Goal: Task Accomplishment & Management: Complete application form

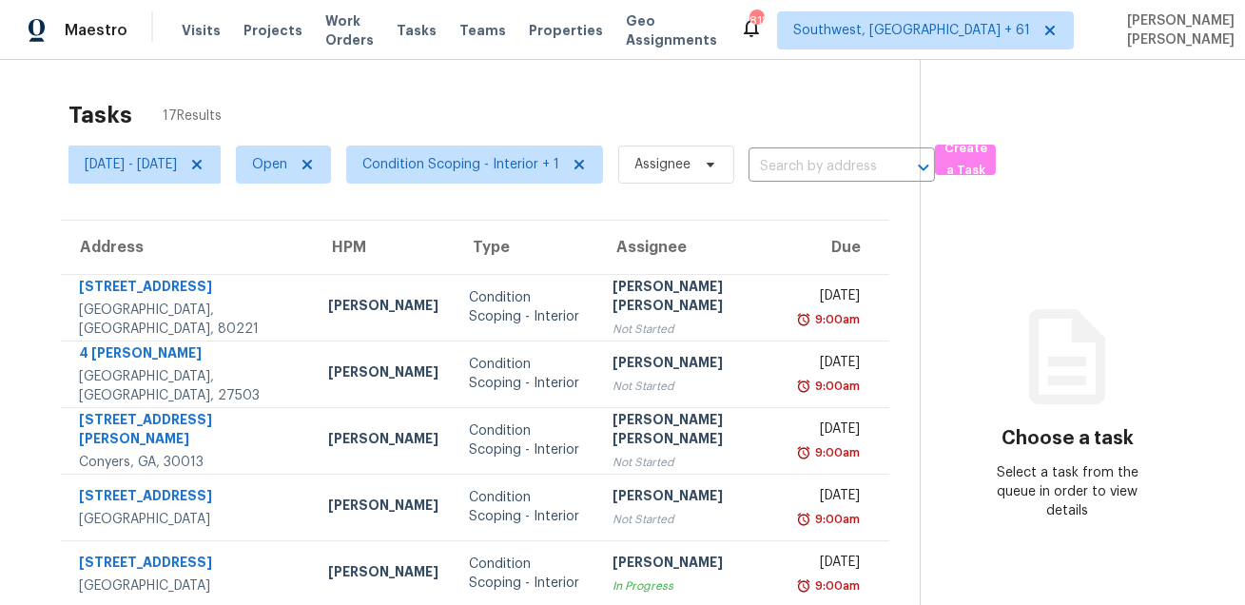
scroll to position [185, 0]
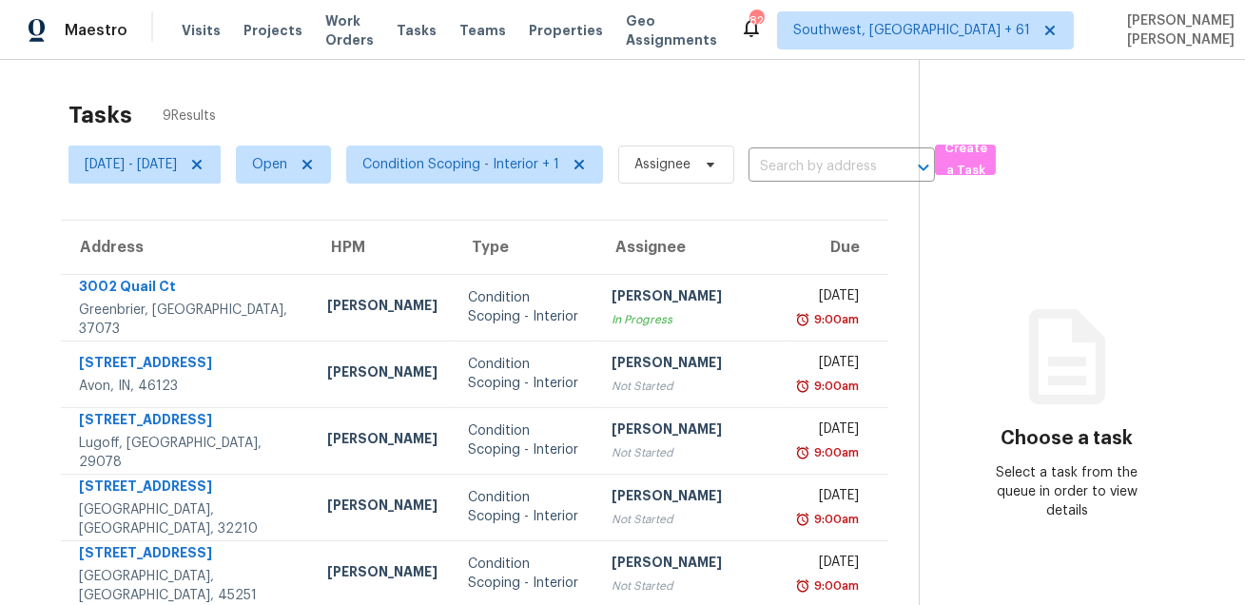
click at [449, 90] on div "Tasks 9 Results" at bounding box center [493, 114] width 850 height 49
click at [581, 79] on div "Tasks 9 Results Tue, Aug 26 - Tue, Aug 26 Open Condition Scoping - Interior + 1…" at bounding box center [622, 474] width 1245 height 829
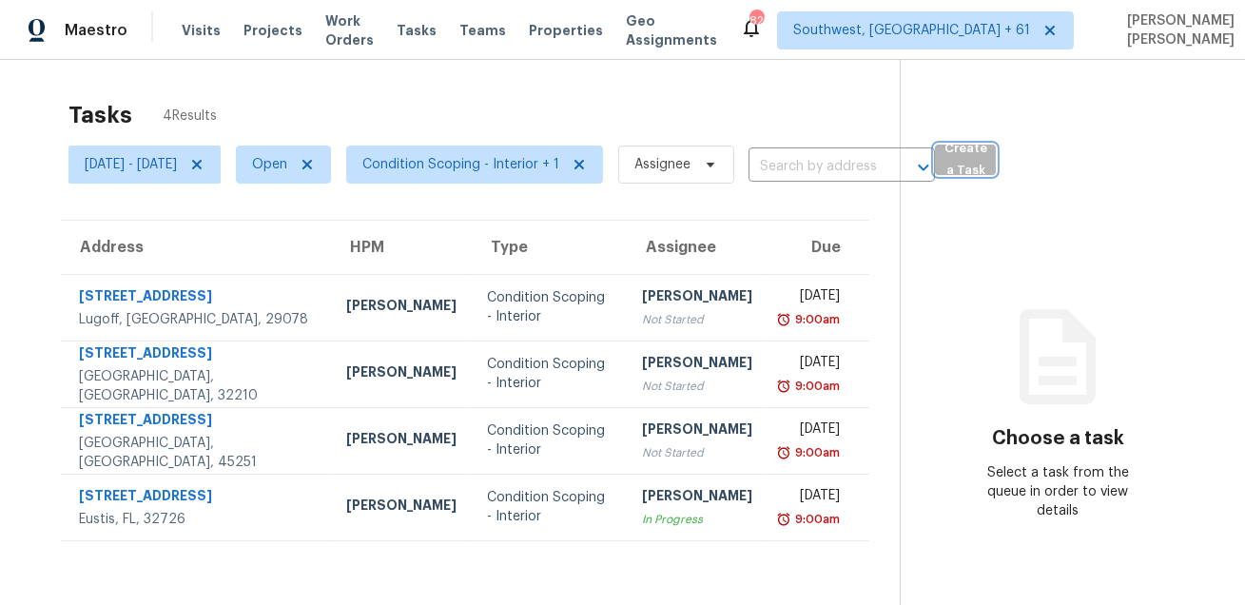
click at [986, 167] on span "Create a Task" at bounding box center [965, 160] width 42 height 44
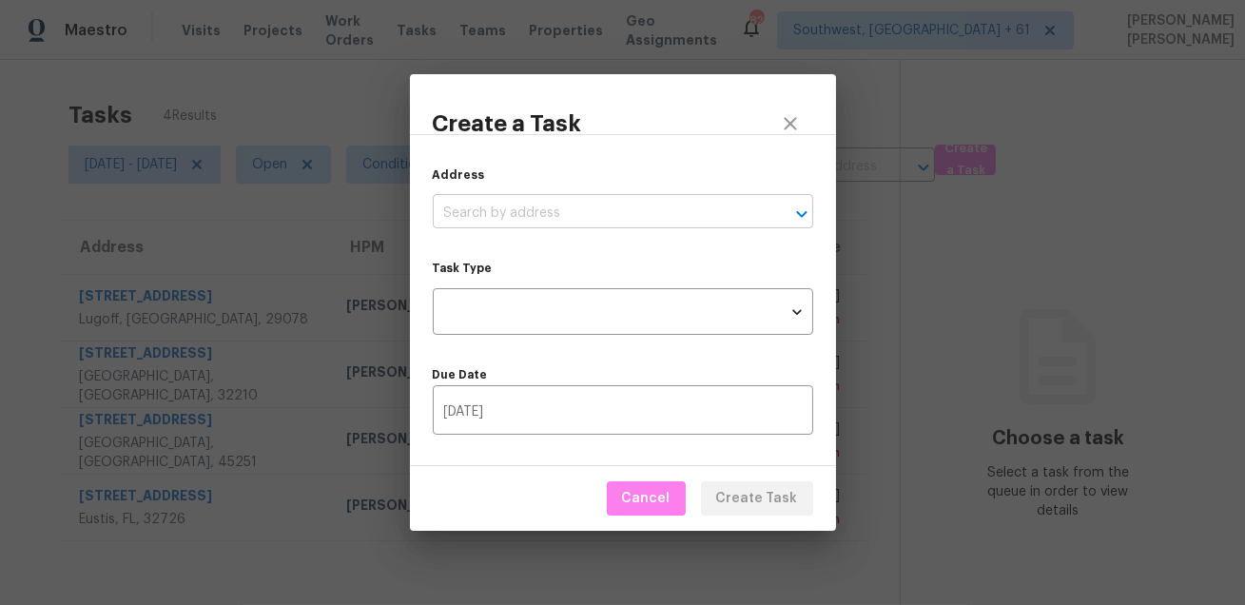
click at [596, 219] on input "text" at bounding box center [596, 213] width 327 height 29
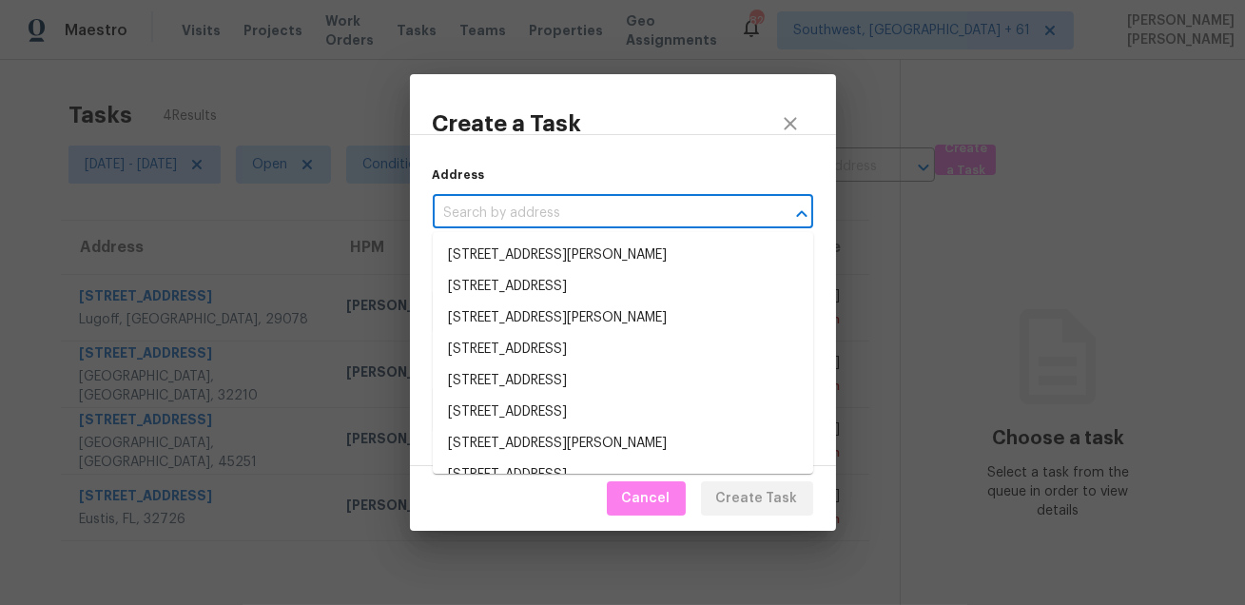
paste input "2850 Tremont Dr, Eustis, FL 32726"
type input "2850 Tremont Dr, Eustis, FL 32726"
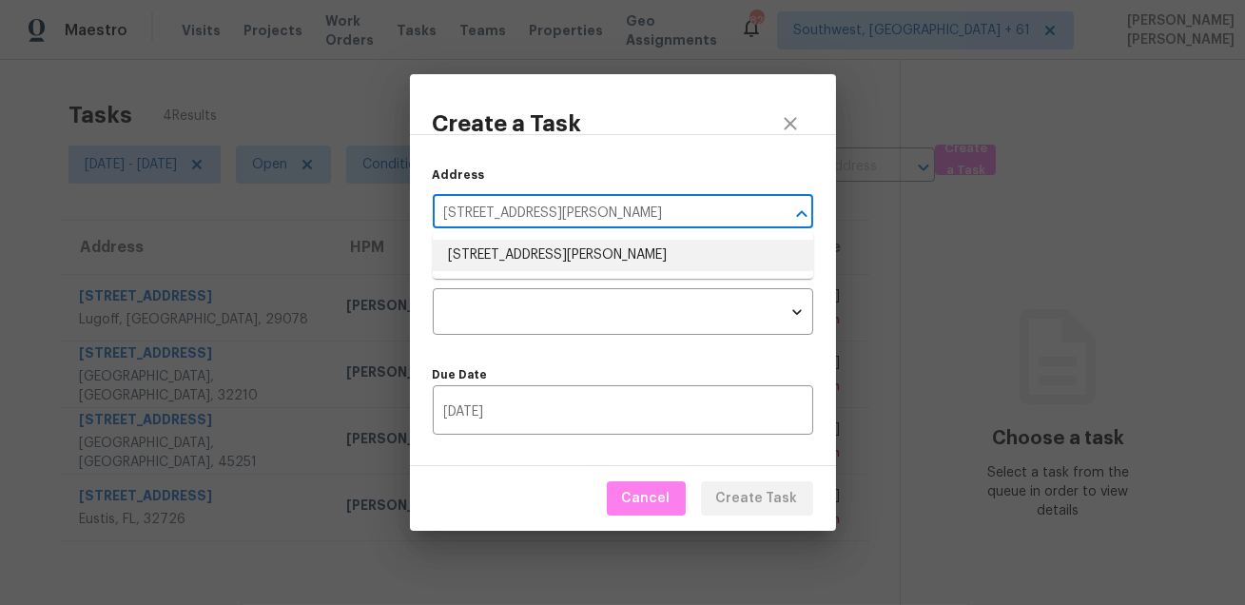
click at [556, 255] on li "2850 Tremont Dr, Eustis, FL 32726" at bounding box center [623, 255] width 380 height 31
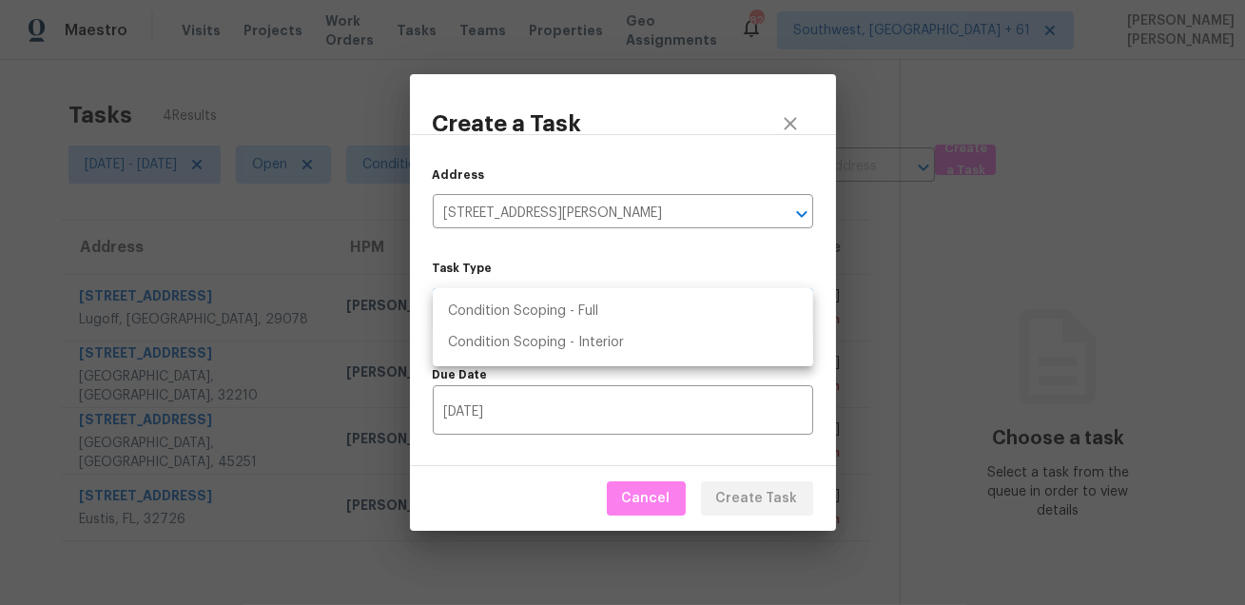
click at [537, 310] on body "Maestro Visits Projects Work Orders Tasks Teams Properties Geo Assignments 825 …" at bounding box center [622, 302] width 1245 height 605
click at [572, 342] on li "Condition Scoping - Interior" at bounding box center [623, 342] width 380 height 31
type input "virtual_interior_assessment"
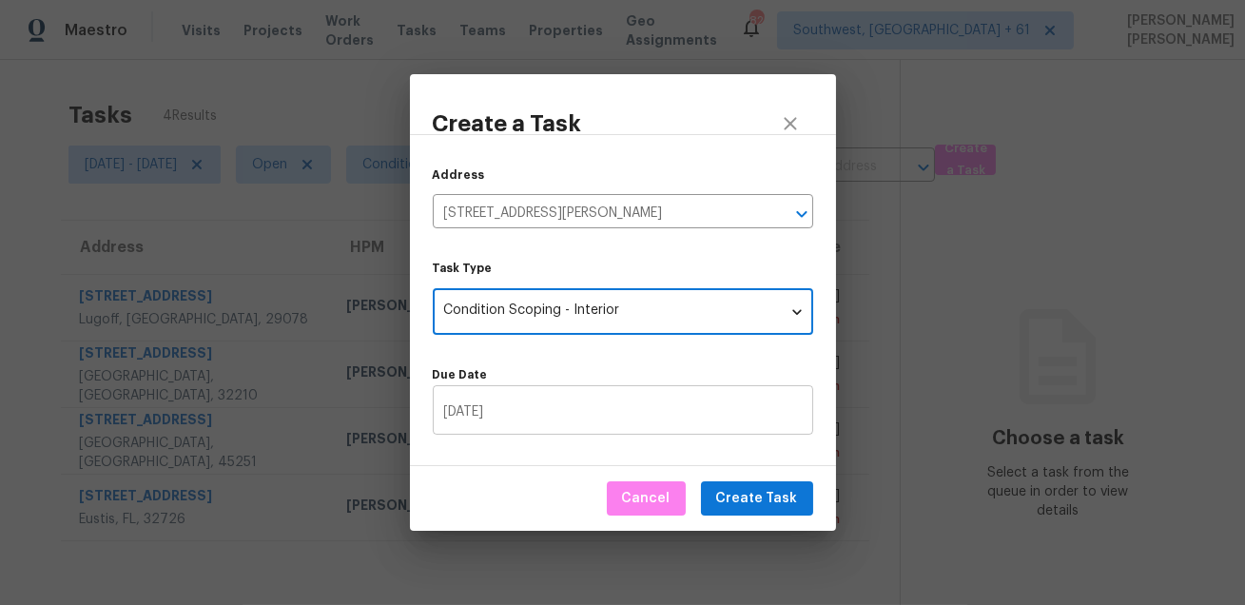
click at [569, 420] on input "08/26/2025" at bounding box center [623, 412] width 380 height 45
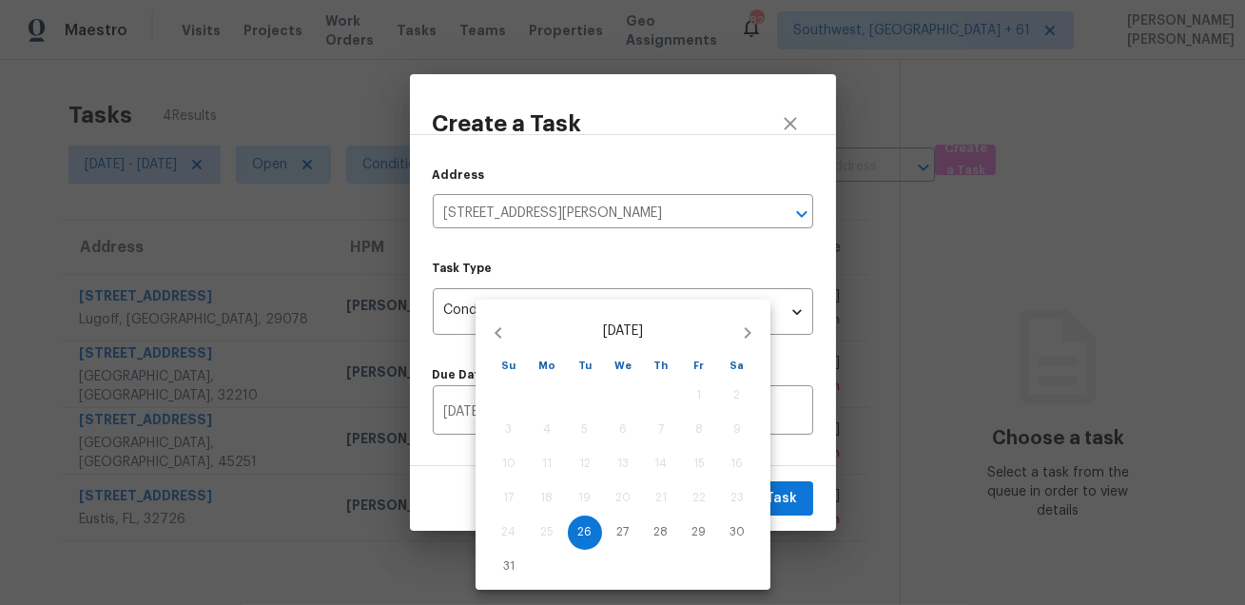
click at [604, 534] on div "27" at bounding box center [623, 532] width 38 height 34
type input "08/27/2025"
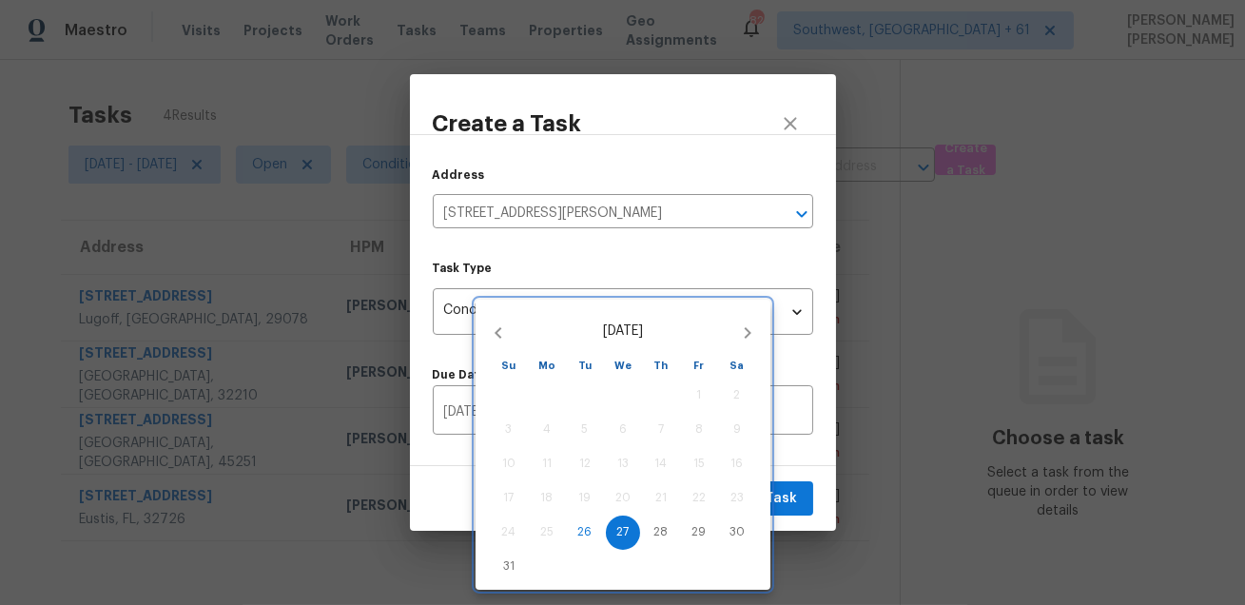
click at [782, 494] on div at bounding box center [622, 302] width 1245 height 605
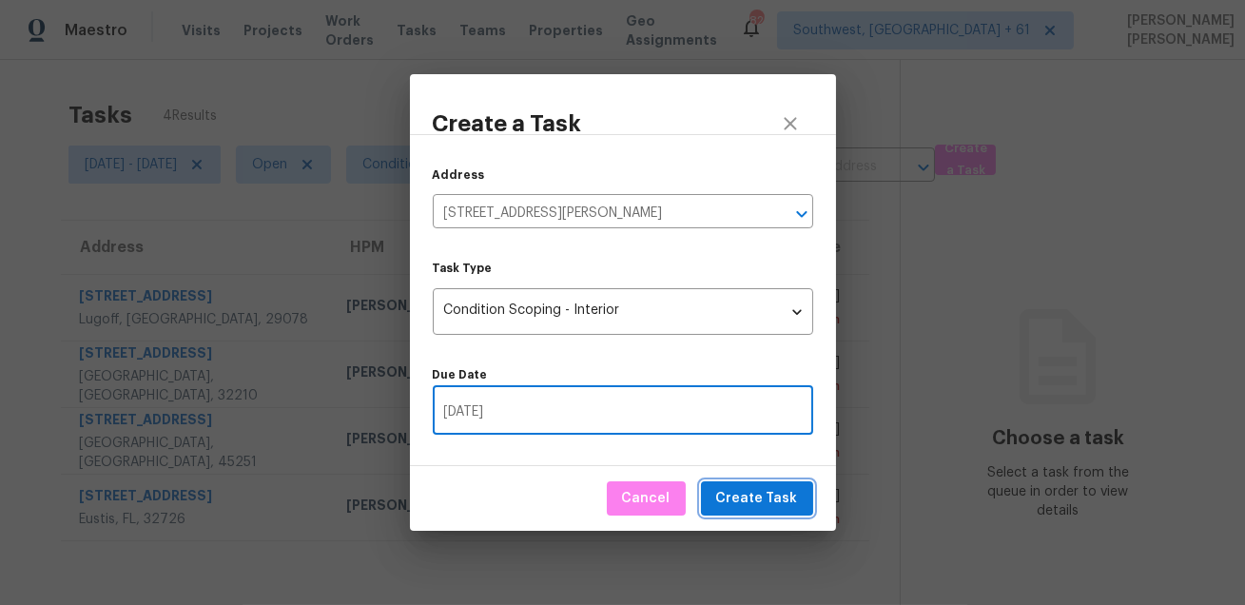
click at [743, 505] on span "Create Task" at bounding box center [757, 499] width 82 height 24
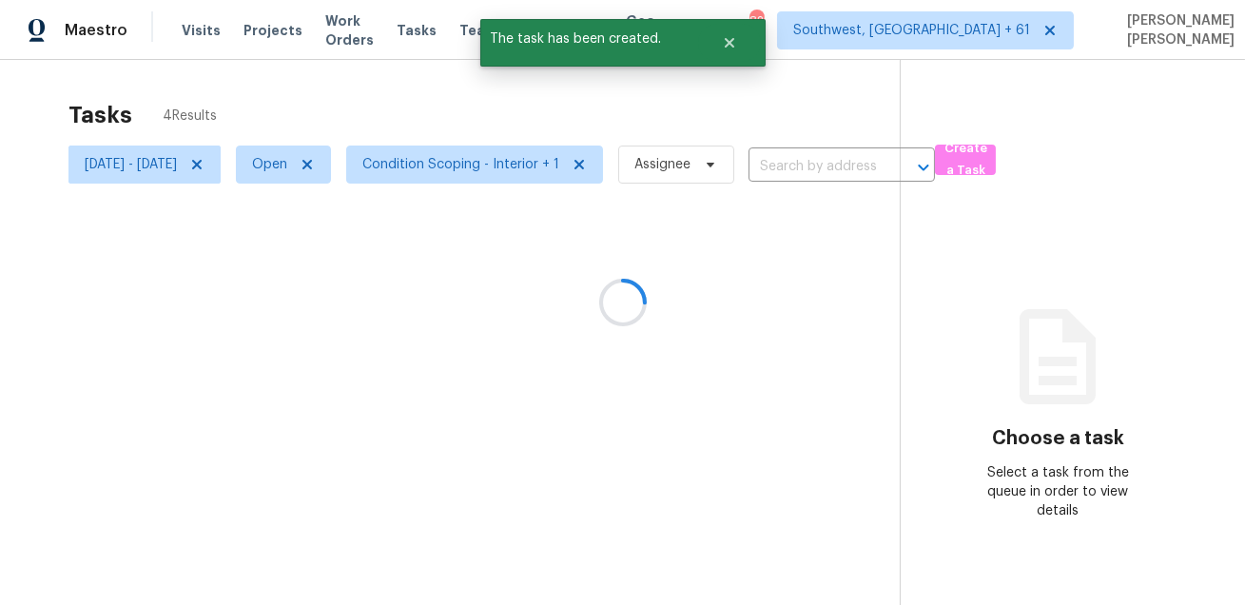
click at [738, 97] on div at bounding box center [622, 302] width 1245 height 605
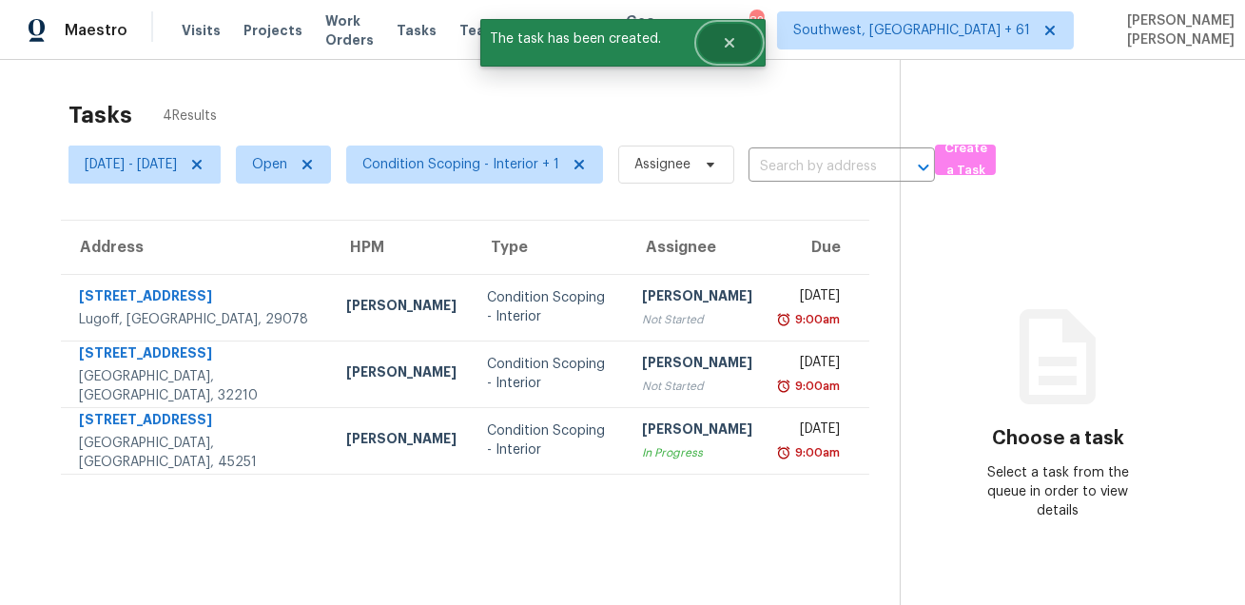
click at [727, 39] on icon "Close" at bounding box center [729, 43] width 10 height 10
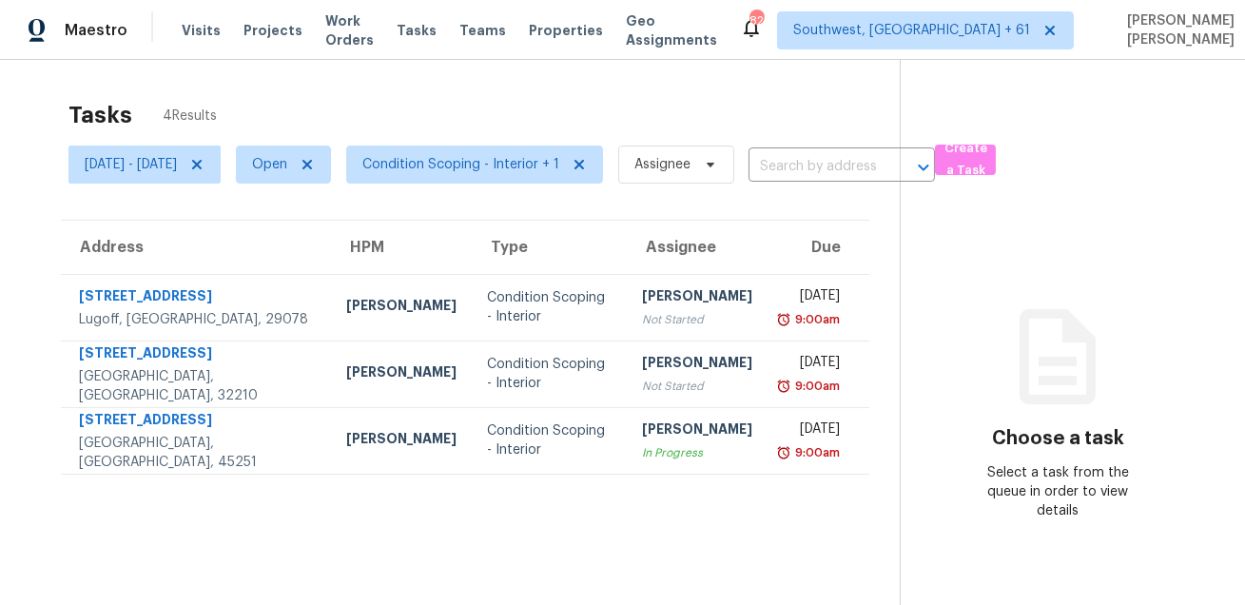
click at [692, 90] on div "Tasks 4 Results" at bounding box center [483, 114] width 831 height 49
click at [177, 168] on span "[DATE] - [DATE]" at bounding box center [131, 164] width 92 height 19
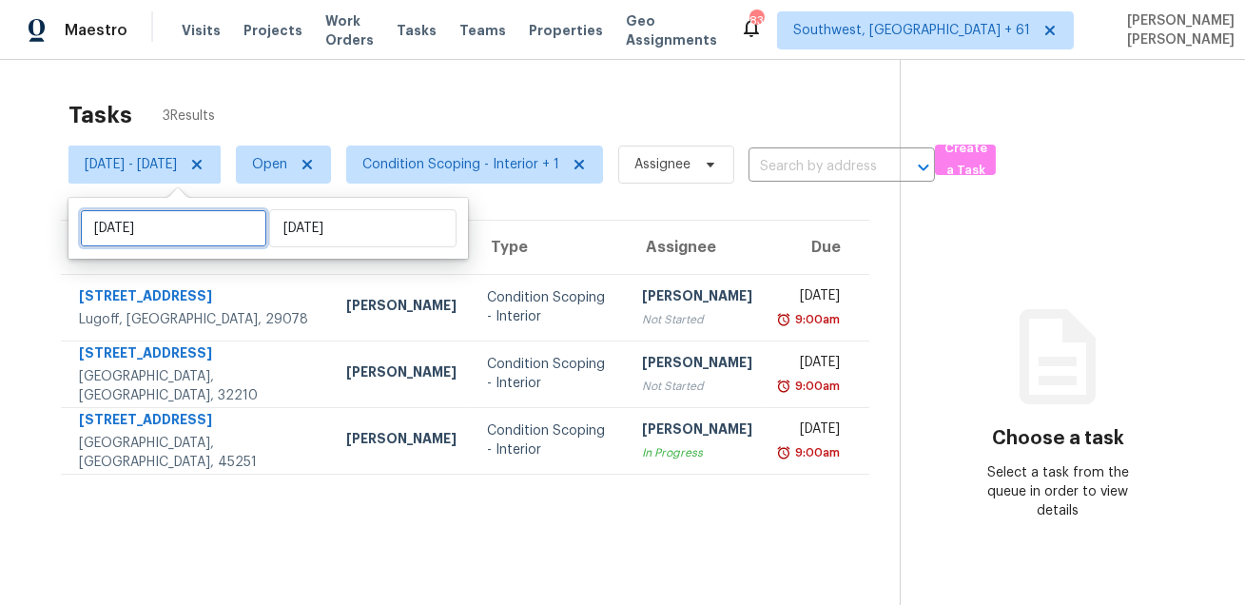
click at [176, 242] on input "Tue, Aug 26" at bounding box center [173, 228] width 187 height 38
select select "7"
select select "2025"
select select "8"
select select "2025"
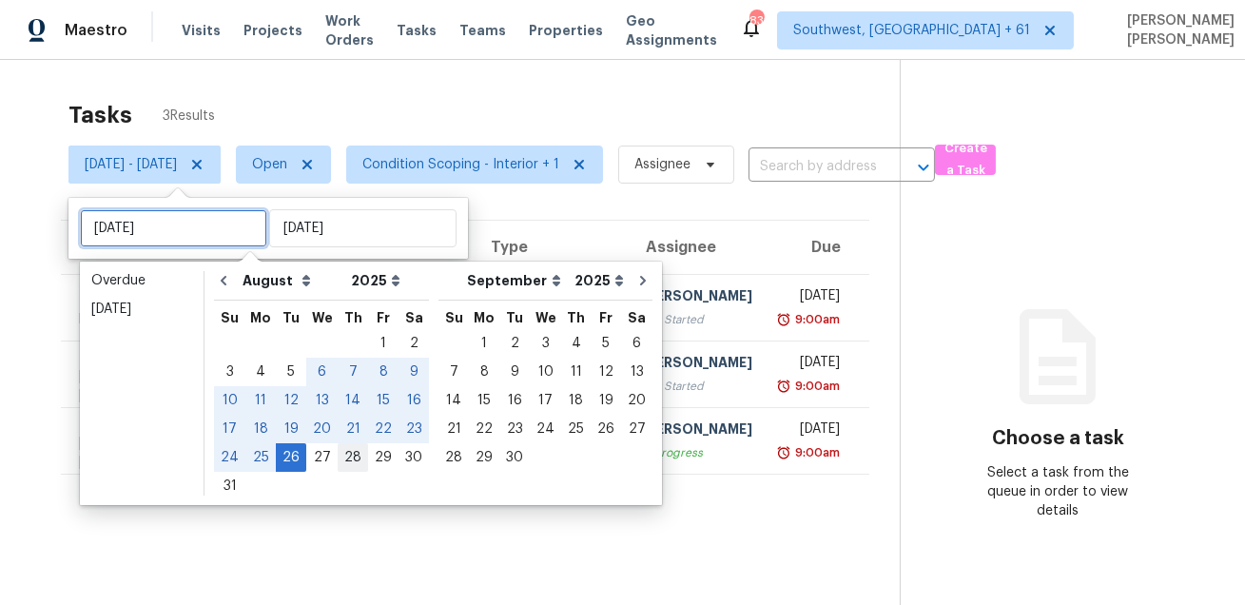
type input "Wed, Aug 27"
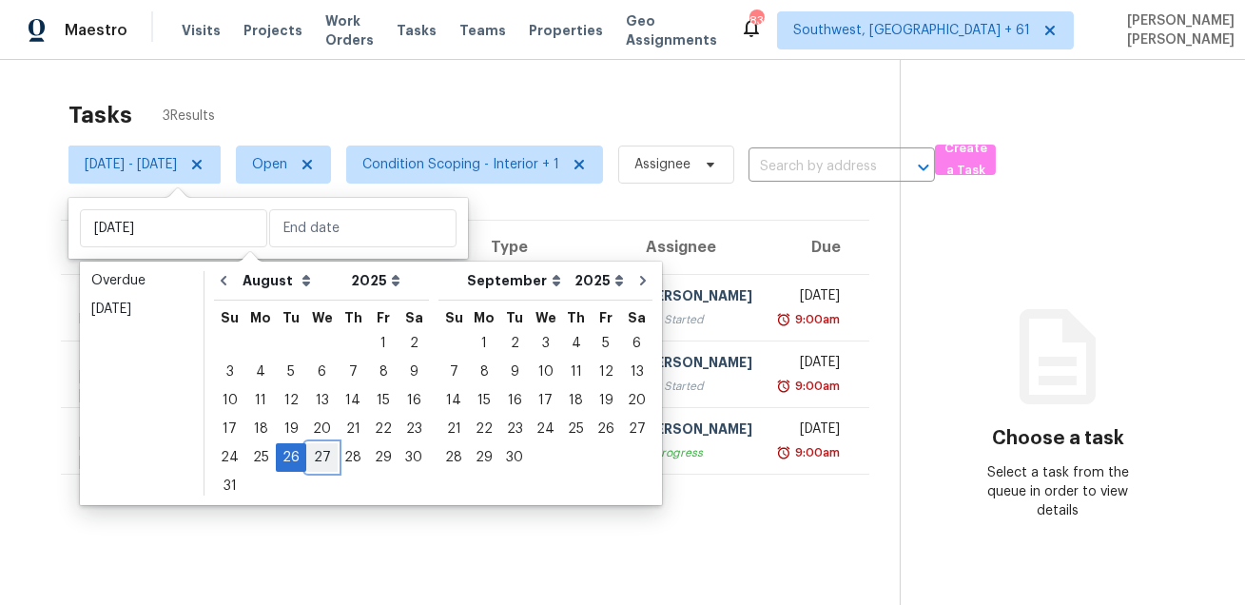
click at [306, 460] on div "27" at bounding box center [321, 457] width 31 height 27
type input "Wed, Aug 27"
type input "Tue, Aug 26"
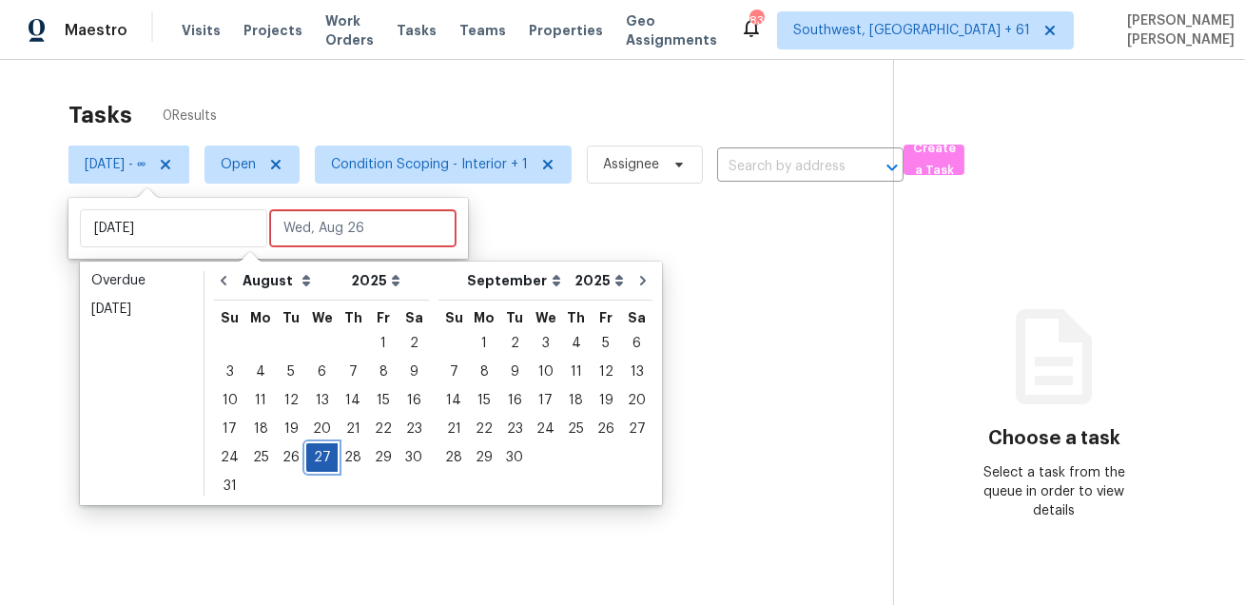
click at [306, 460] on div "27" at bounding box center [321, 457] width 31 height 27
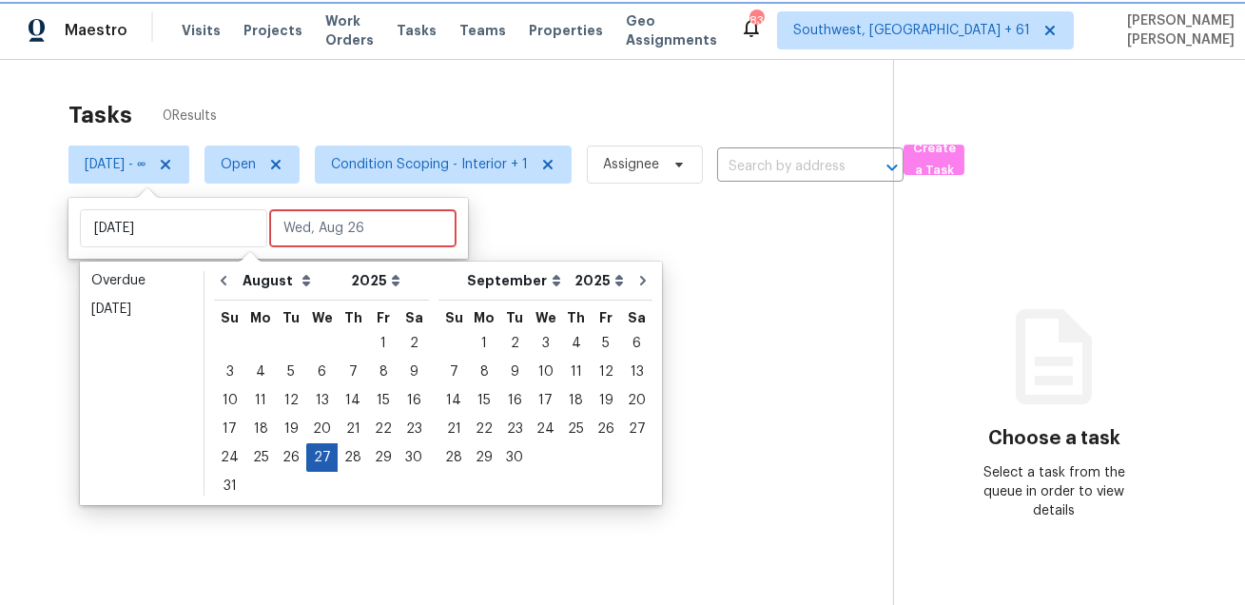
type input "Wed, Aug 27"
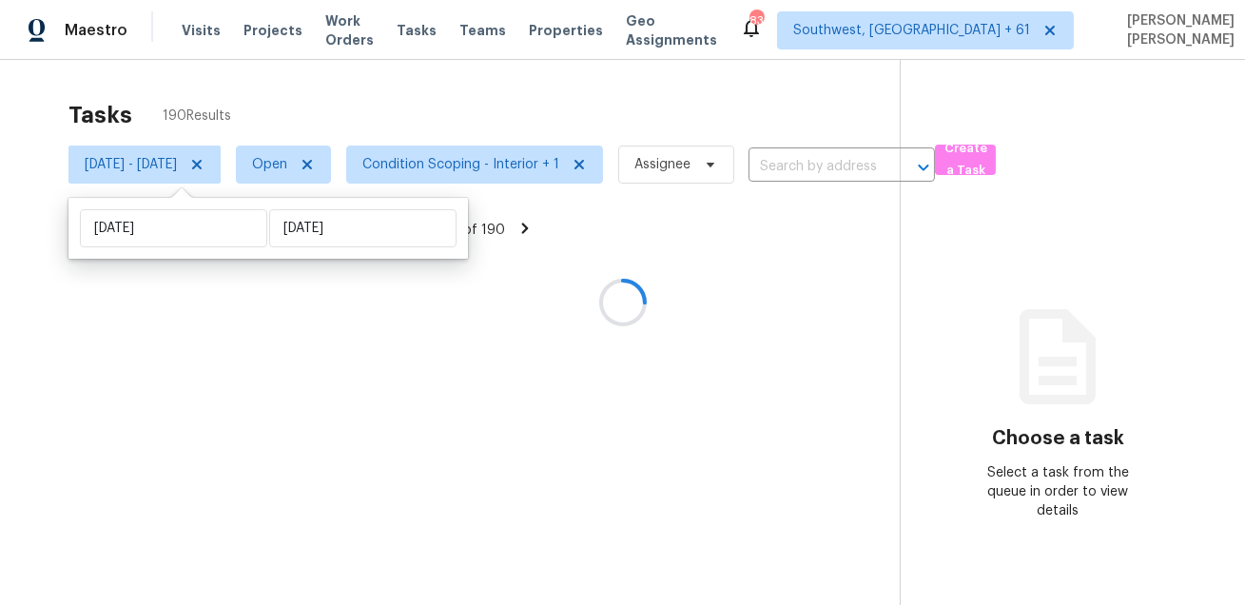
click at [496, 89] on div at bounding box center [622, 302] width 1245 height 605
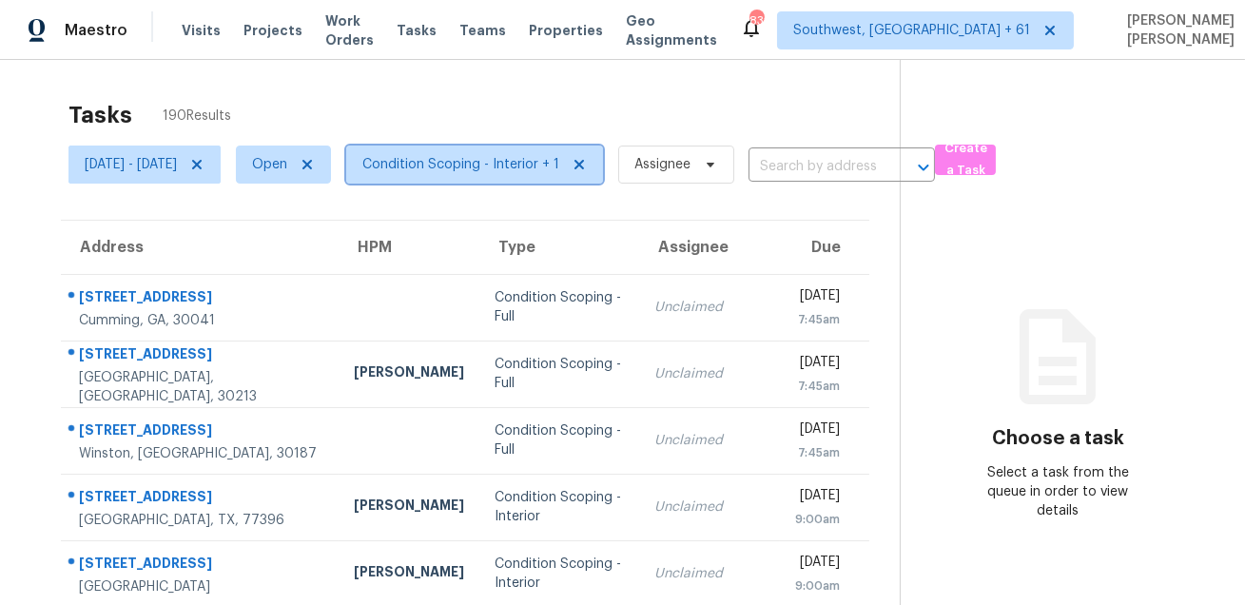
click at [458, 169] on span "Condition Scoping - Interior + 1" at bounding box center [460, 164] width 197 height 19
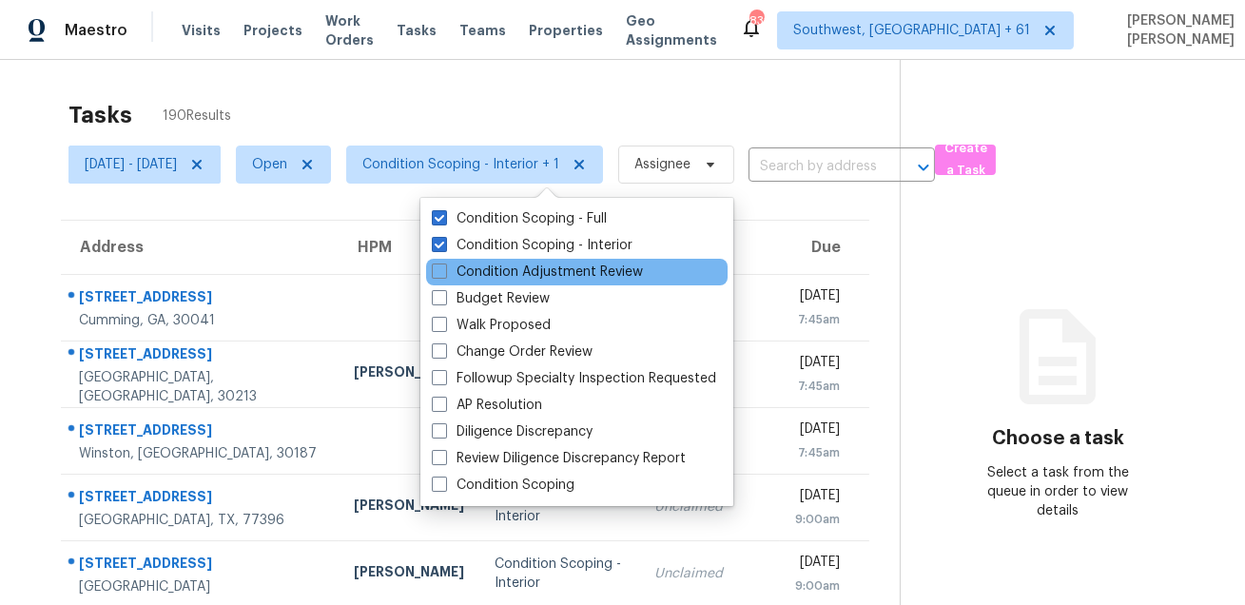
click at [506, 260] on div "Condition Adjustment Review" at bounding box center [576, 272] width 301 height 27
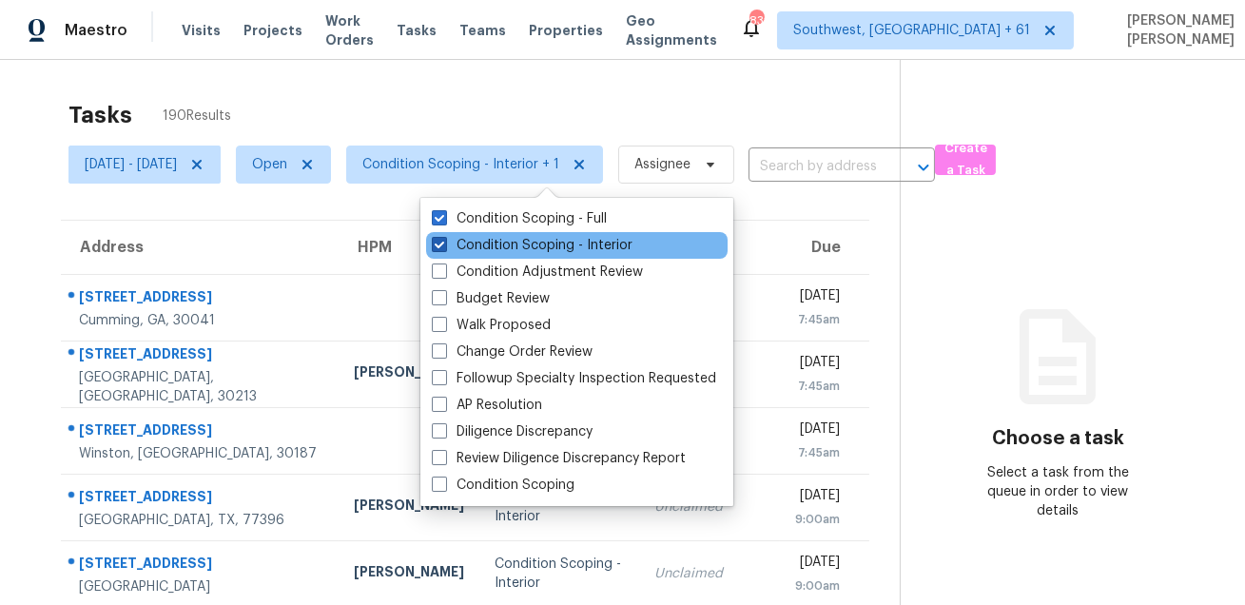
click at [518, 243] on label "Condition Scoping - Interior" at bounding box center [532, 245] width 201 height 19
click at [444, 243] on input "Condition Scoping - Interior" at bounding box center [438, 242] width 12 height 12
checkbox input "false"
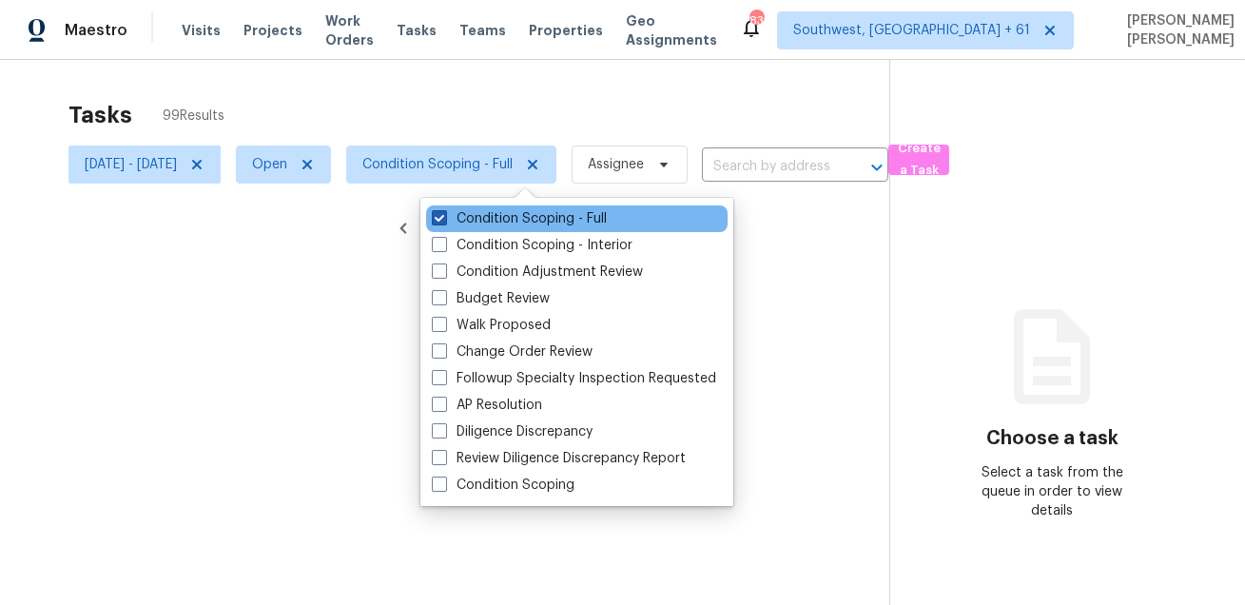
click at [512, 211] on label "Condition Scoping - Full" at bounding box center [519, 218] width 175 height 19
click at [444, 211] on input "Condition Scoping - Full" at bounding box center [438, 215] width 12 height 12
checkbox input "false"
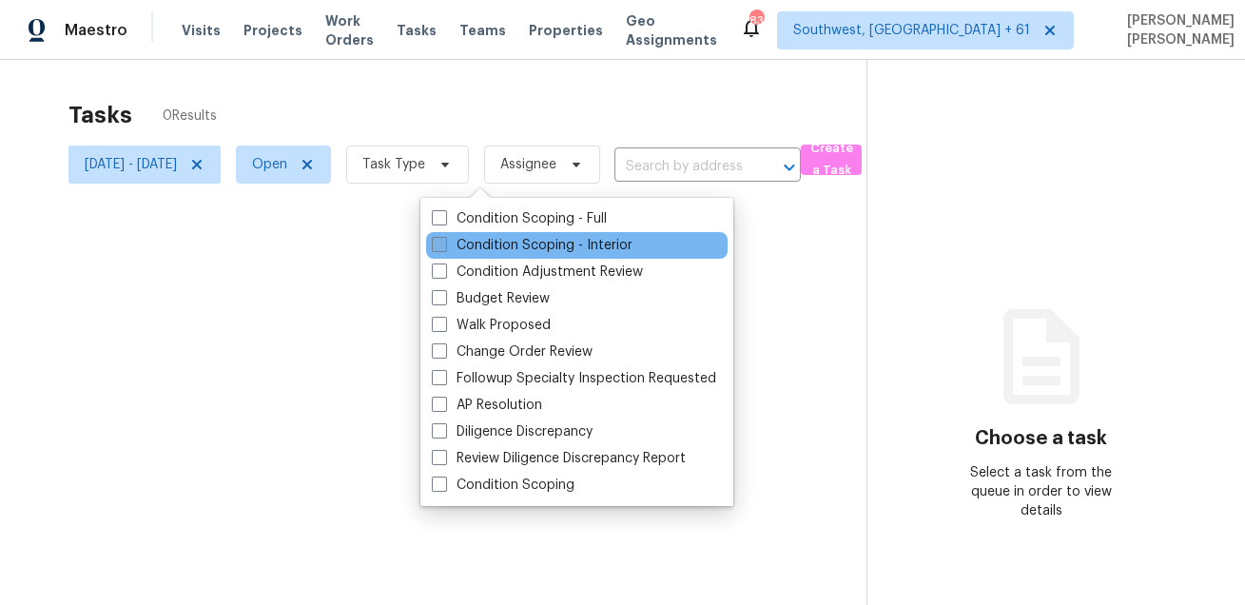
click at [496, 243] on label "Condition Scoping - Interior" at bounding box center [532, 245] width 201 height 19
click at [444, 243] on input "Condition Scoping - Interior" at bounding box center [438, 242] width 12 height 12
checkbox input "true"
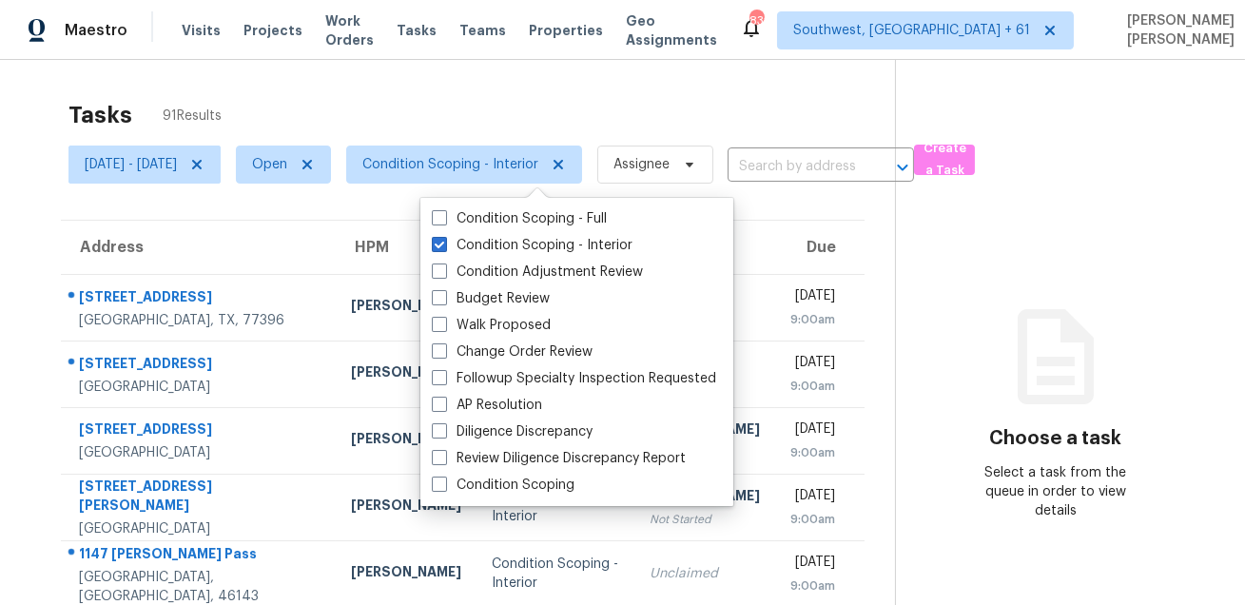
click at [574, 90] on div "Tasks 91 Results" at bounding box center [481, 114] width 826 height 49
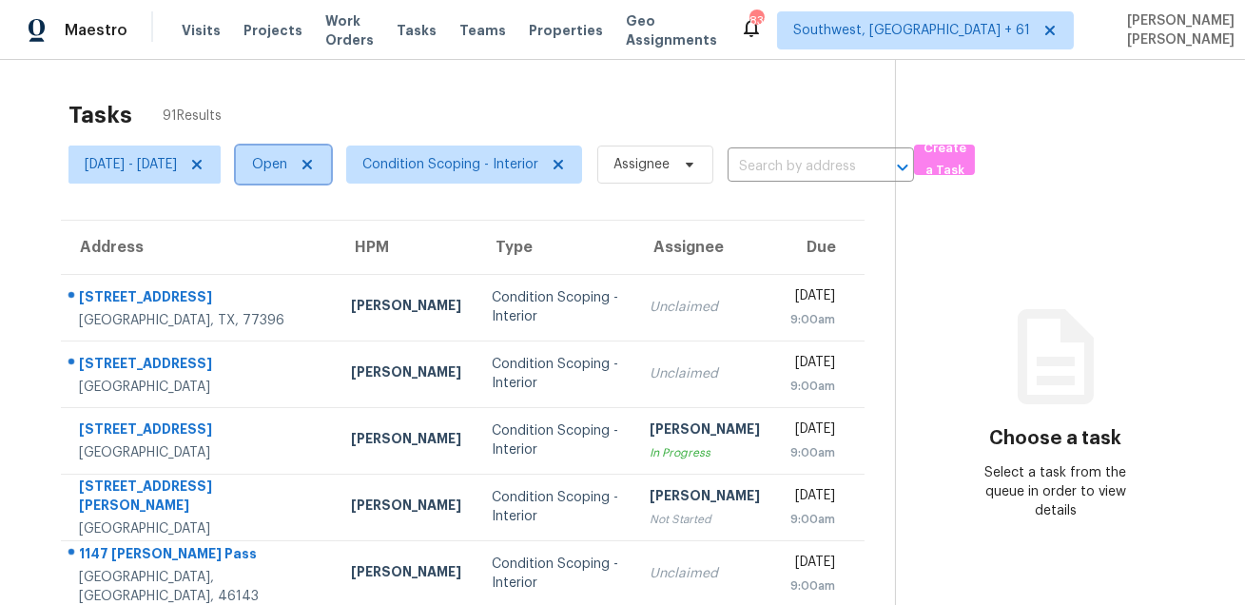
click at [319, 156] on span "Open" at bounding box center [283, 165] width 95 height 38
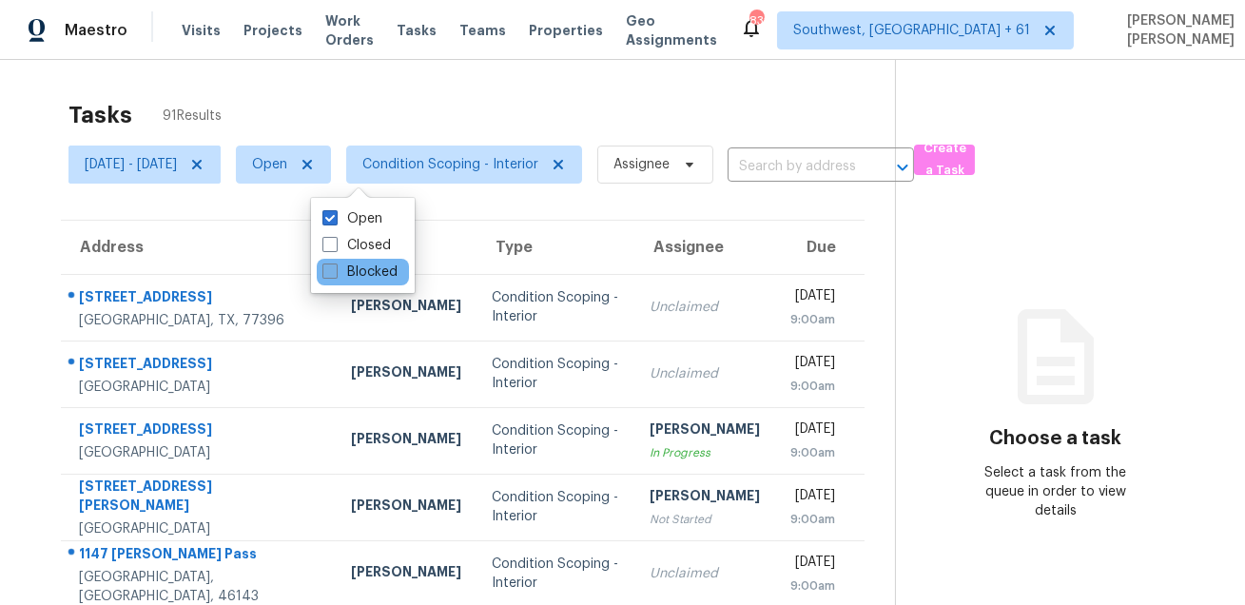
click at [363, 277] on label "Blocked" at bounding box center [359, 271] width 75 height 19
click at [335, 275] on input "Blocked" at bounding box center [328, 268] width 12 height 12
checkbox input "true"
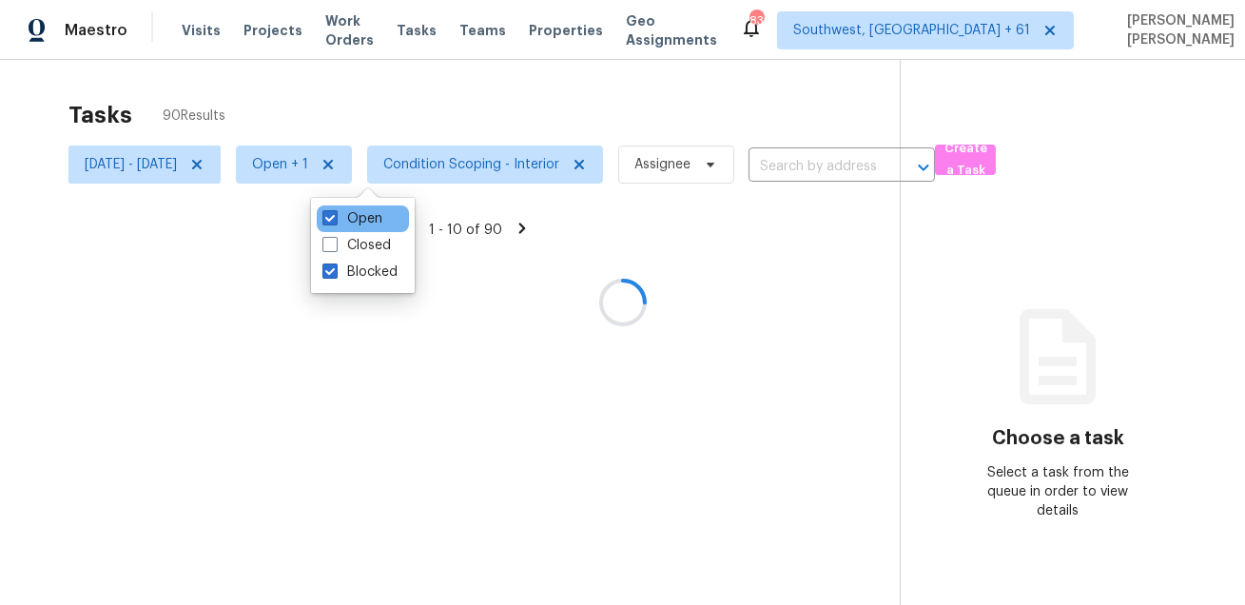
click at [358, 206] on div "Open" at bounding box center [363, 218] width 92 height 27
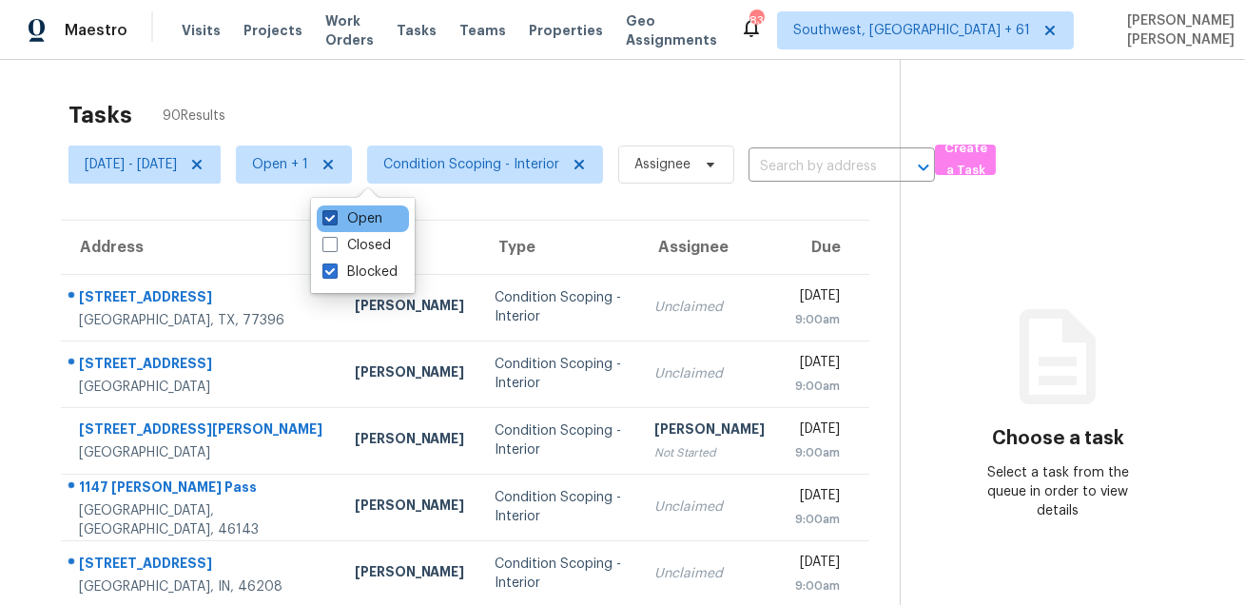
click at [348, 218] on label "Open" at bounding box center [352, 218] width 60 height 19
click at [335, 218] on input "Open" at bounding box center [328, 215] width 12 height 12
checkbox input "false"
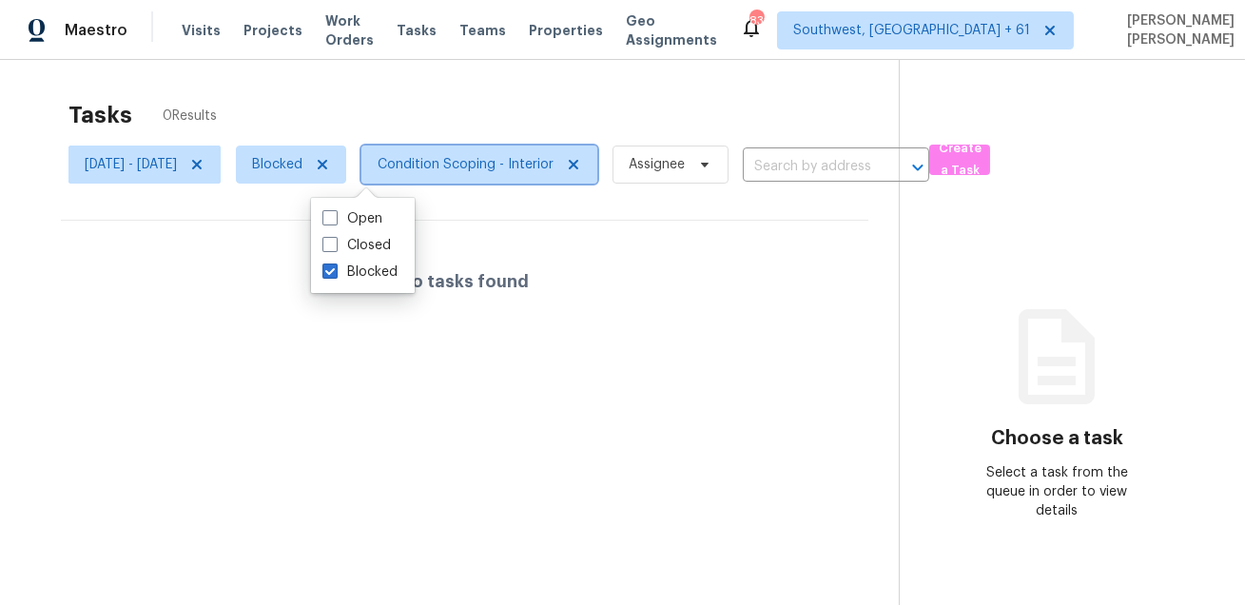
click at [481, 165] on span "Condition Scoping - Interior" at bounding box center [466, 164] width 176 height 19
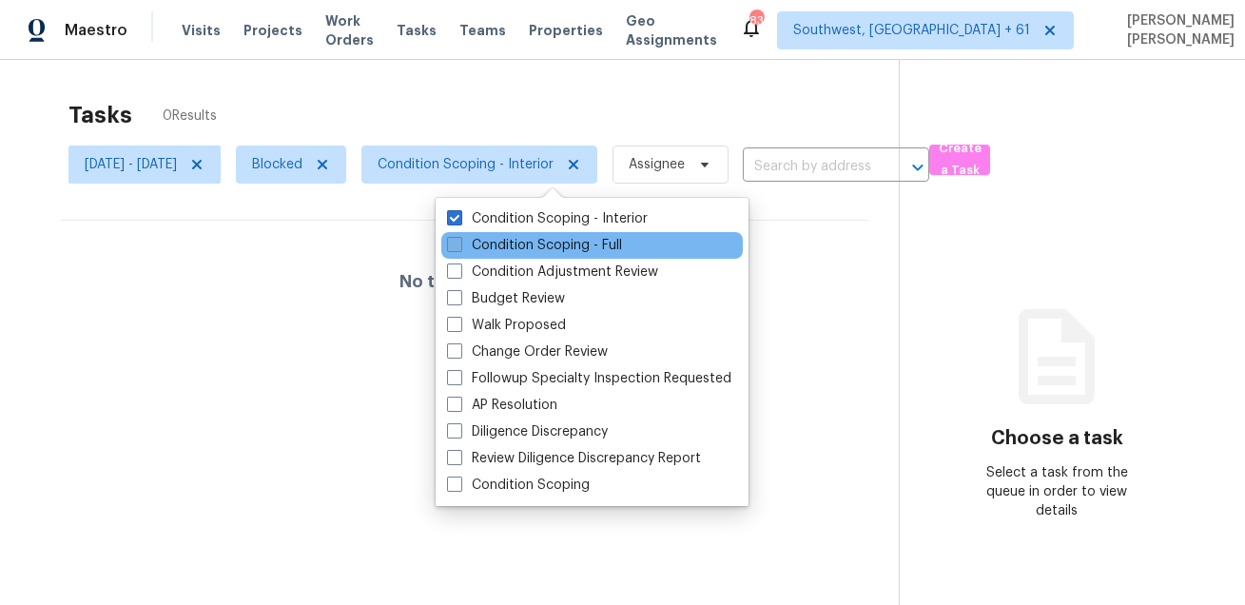
click at [495, 239] on label "Condition Scoping - Full" at bounding box center [534, 245] width 175 height 19
click at [459, 239] on input "Condition Scoping - Full" at bounding box center [453, 242] width 12 height 12
checkbox input "true"
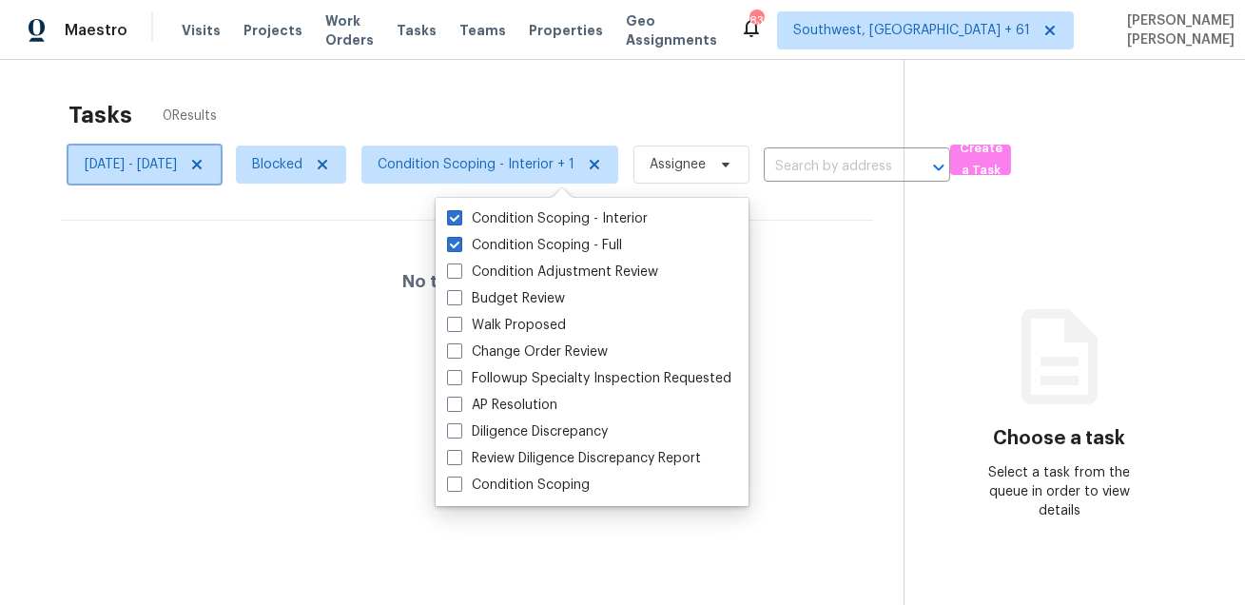
click at [202, 163] on icon at bounding box center [197, 165] width 10 height 10
